Goal: Task Accomplishment & Management: Use online tool/utility

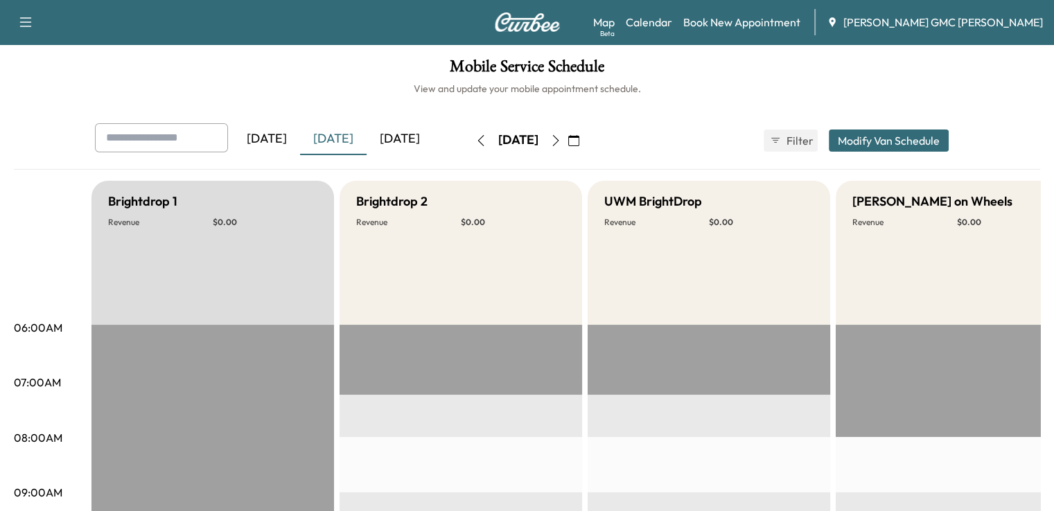
click at [568, 141] on button "button" at bounding box center [556, 141] width 24 height 22
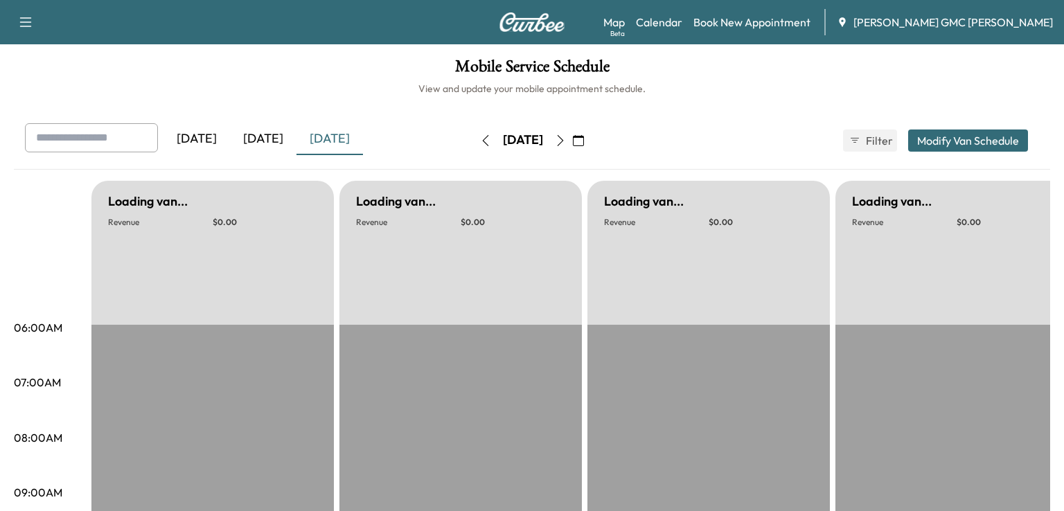
click at [572, 141] on div "[DATE]" at bounding box center [523, 141] width 98 height 22
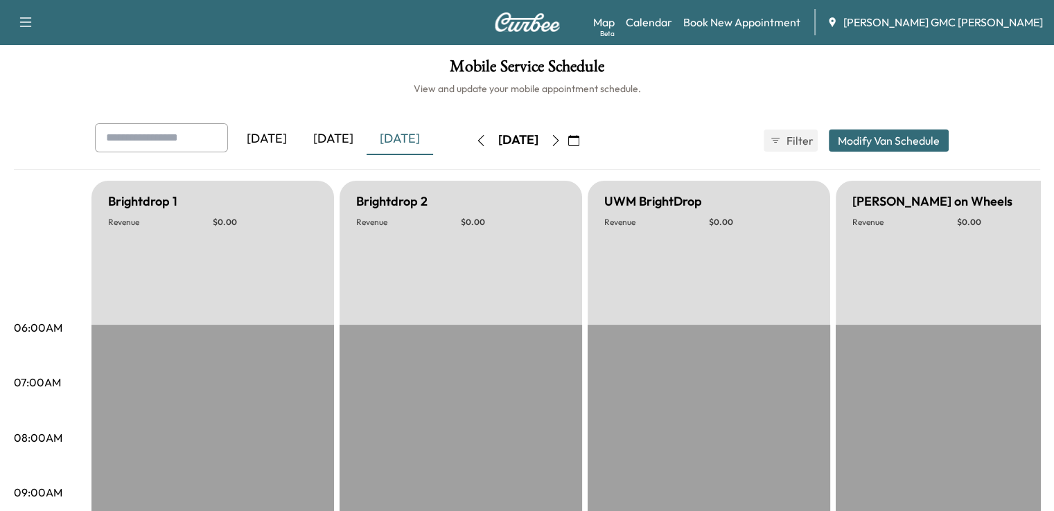
click at [586, 142] on button "button" at bounding box center [574, 141] width 24 height 22
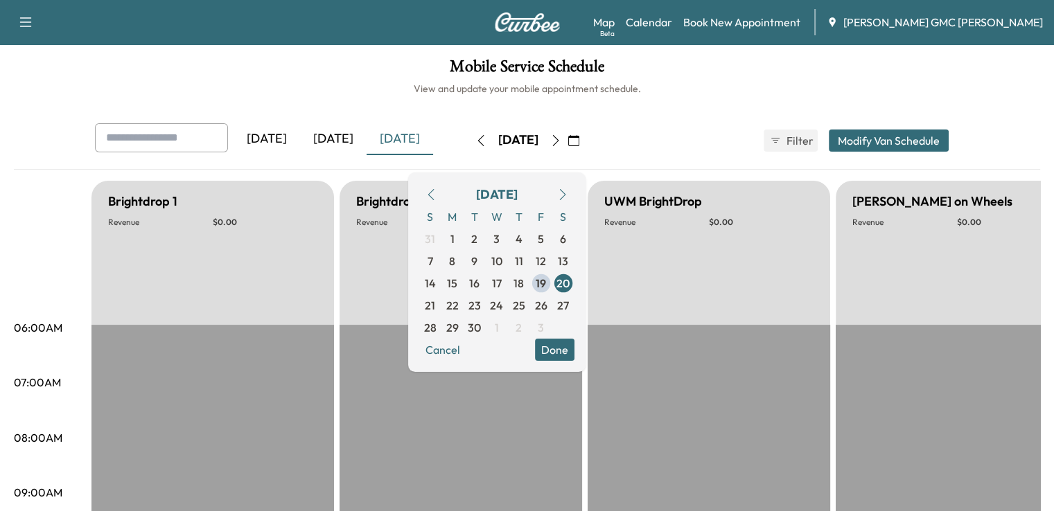
click at [558, 143] on icon "button" at bounding box center [555, 140] width 6 height 11
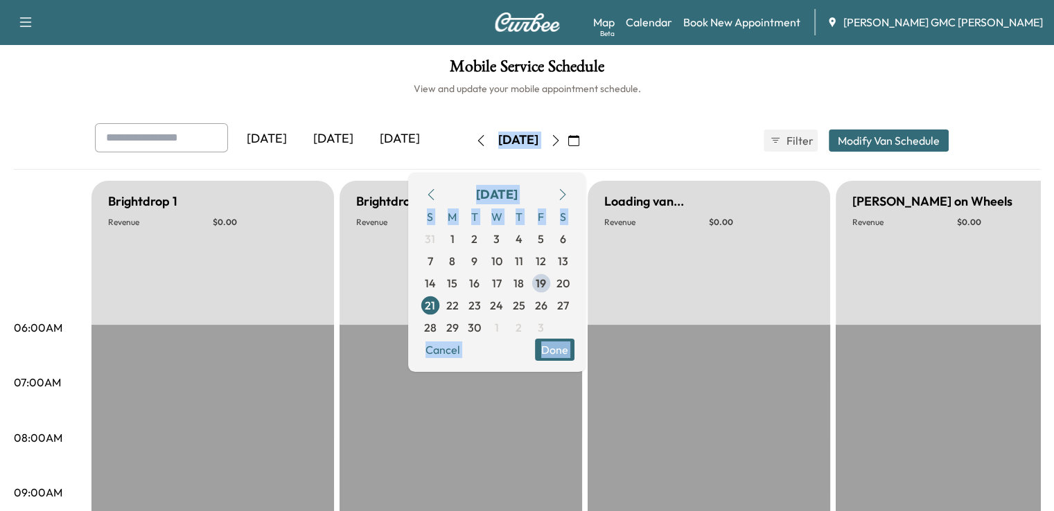
click at [586, 143] on button "button" at bounding box center [574, 141] width 24 height 22
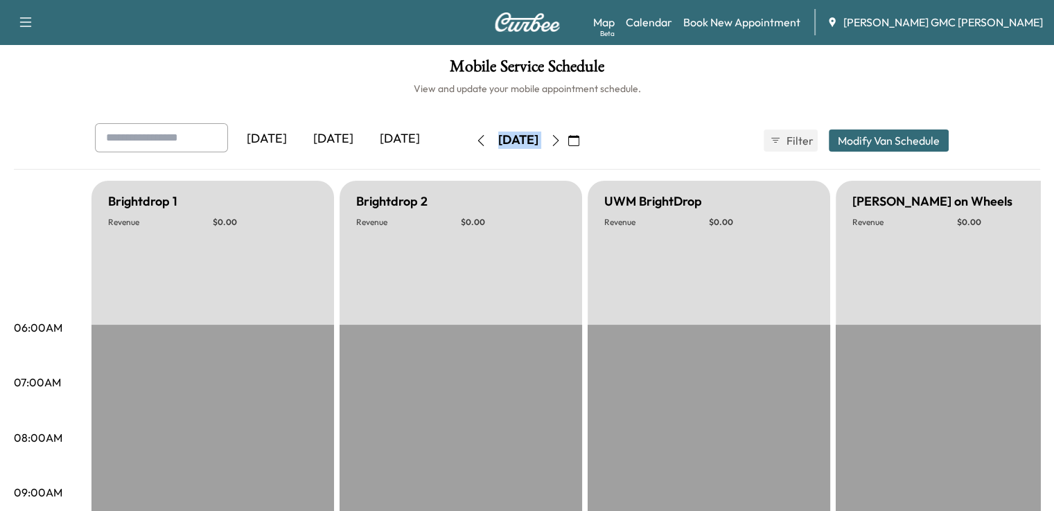
click at [586, 143] on button "button" at bounding box center [574, 141] width 24 height 22
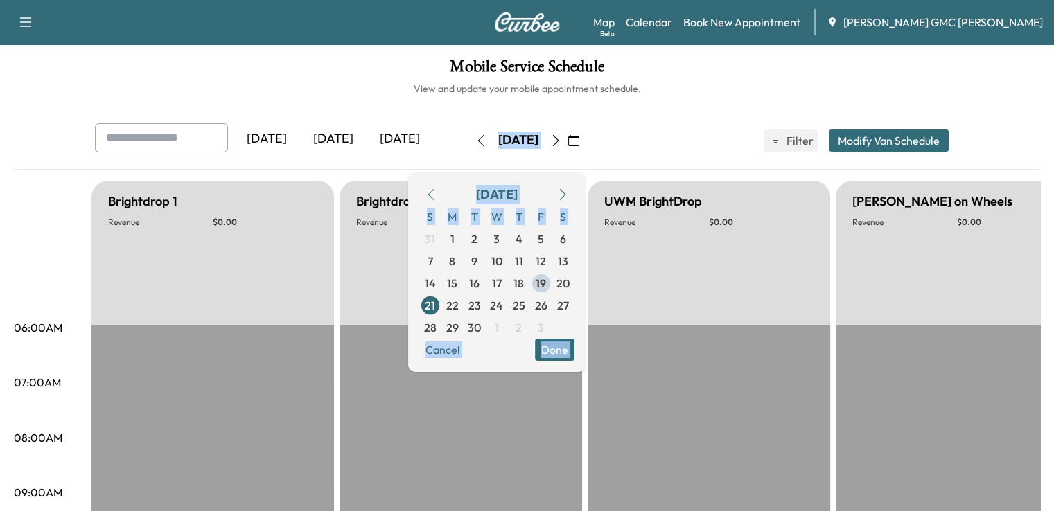
click at [558, 143] on icon "button" at bounding box center [555, 140] width 6 height 11
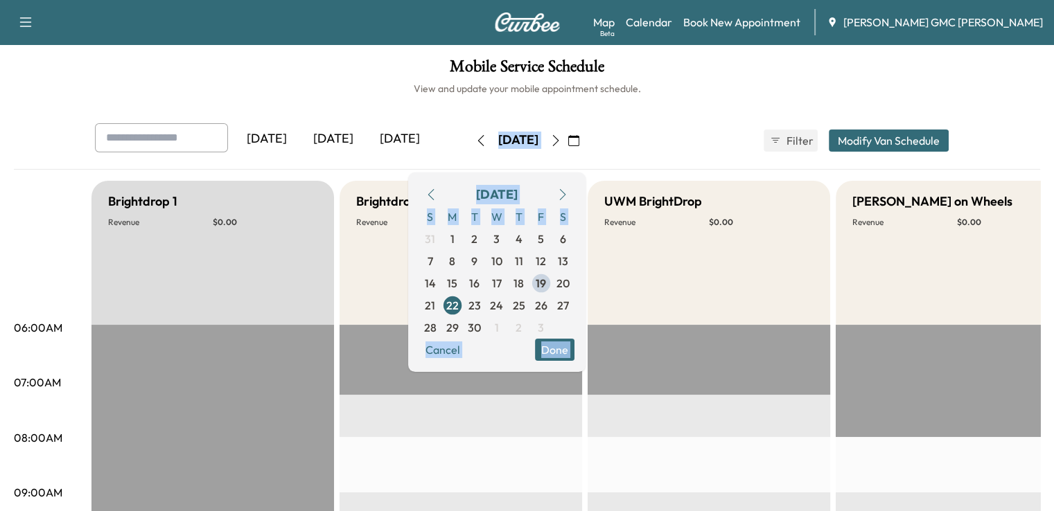
click at [732, 138] on div "[DATE] [DATE] [DATE] [DATE] September 2025 S M T W T F S 31 1 2 3 4 5 6 7 8 9 1…" at bounding box center [527, 140] width 887 height 35
